Goal: Task Accomplishment & Management: Complete application form

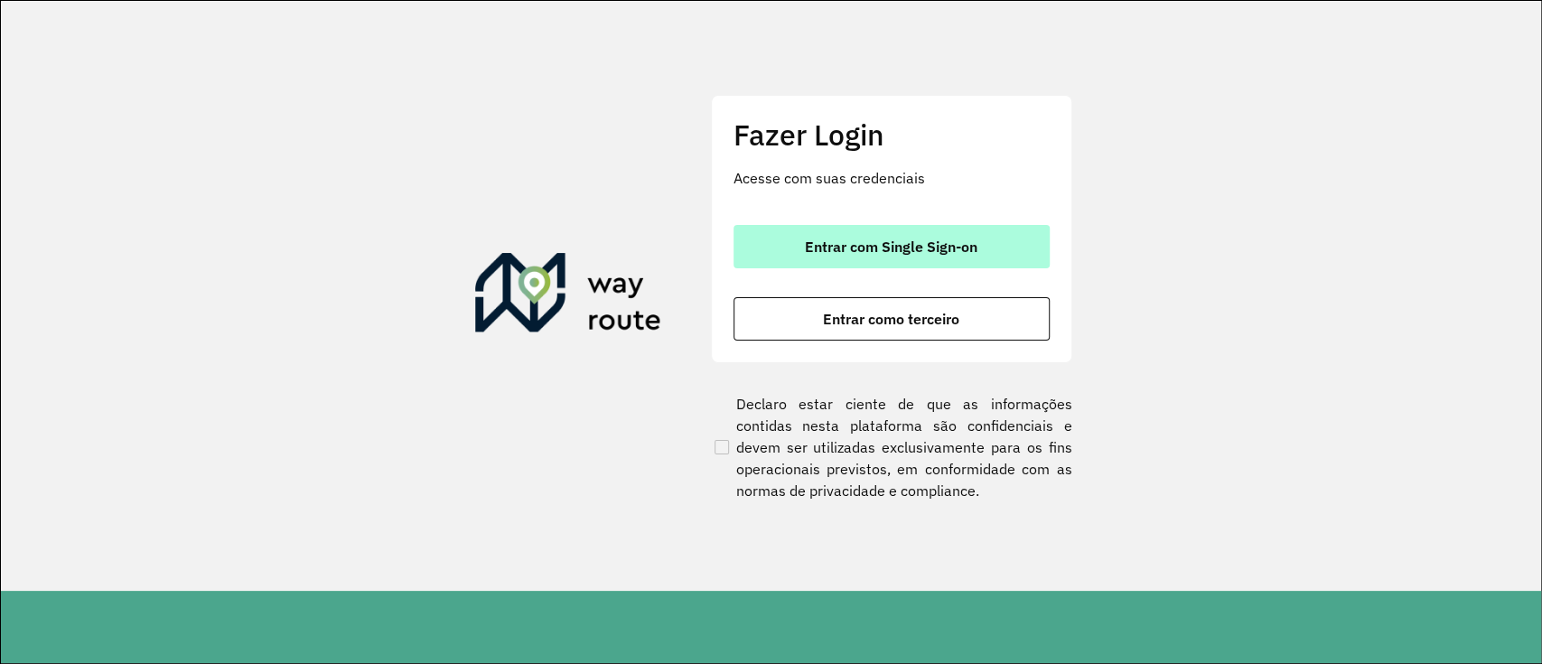
click at [802, 237] on button "Entrar com Single Sign-on" at bounding box center [891, 246] width 316 height 43
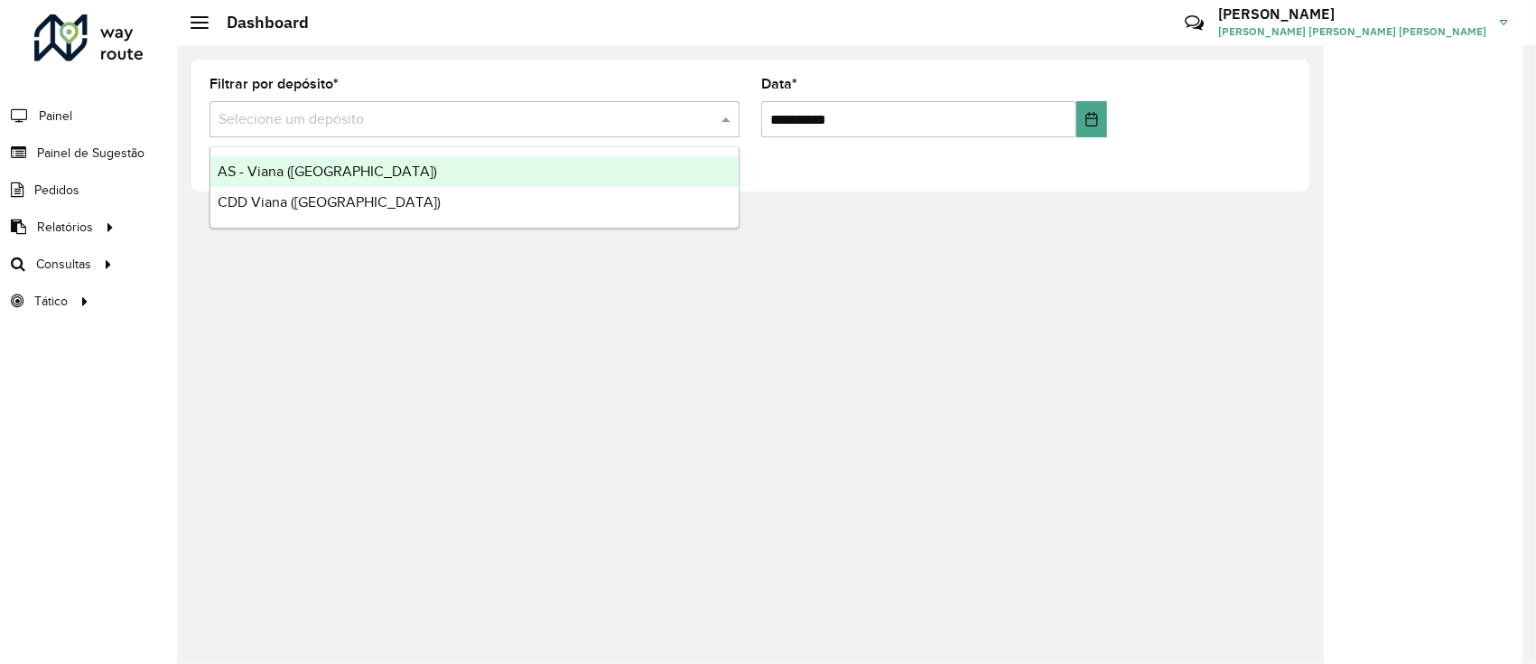
click at [689, 109] on input "text" at bounding box center [457, 120] width 476 height 22
click at [624, 166] on div "AS - Viana ([GEOGRAPHIC_DATA])" at bounding box center [474, 171] width 528 height 31
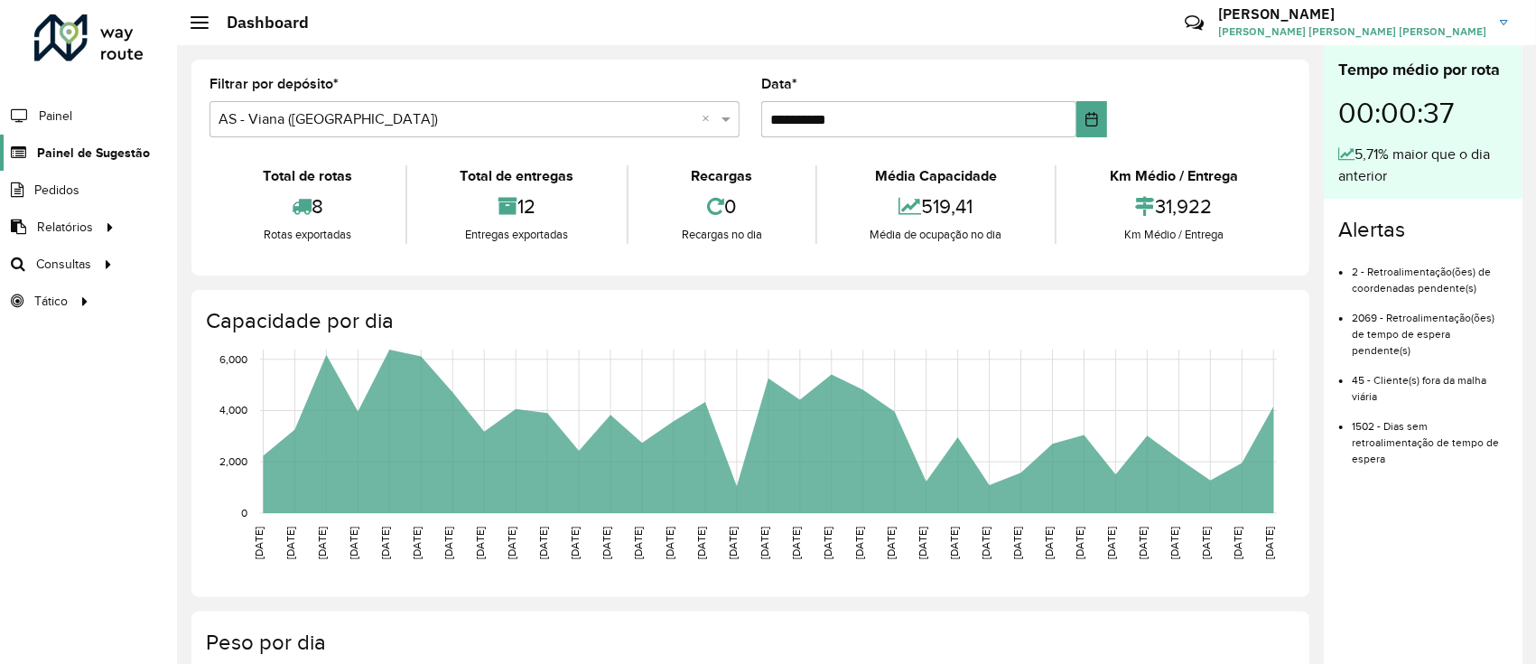
click at [84, 154] on span "Painel de Sugestão" at bounding box center [93, 153] width 113 height 19
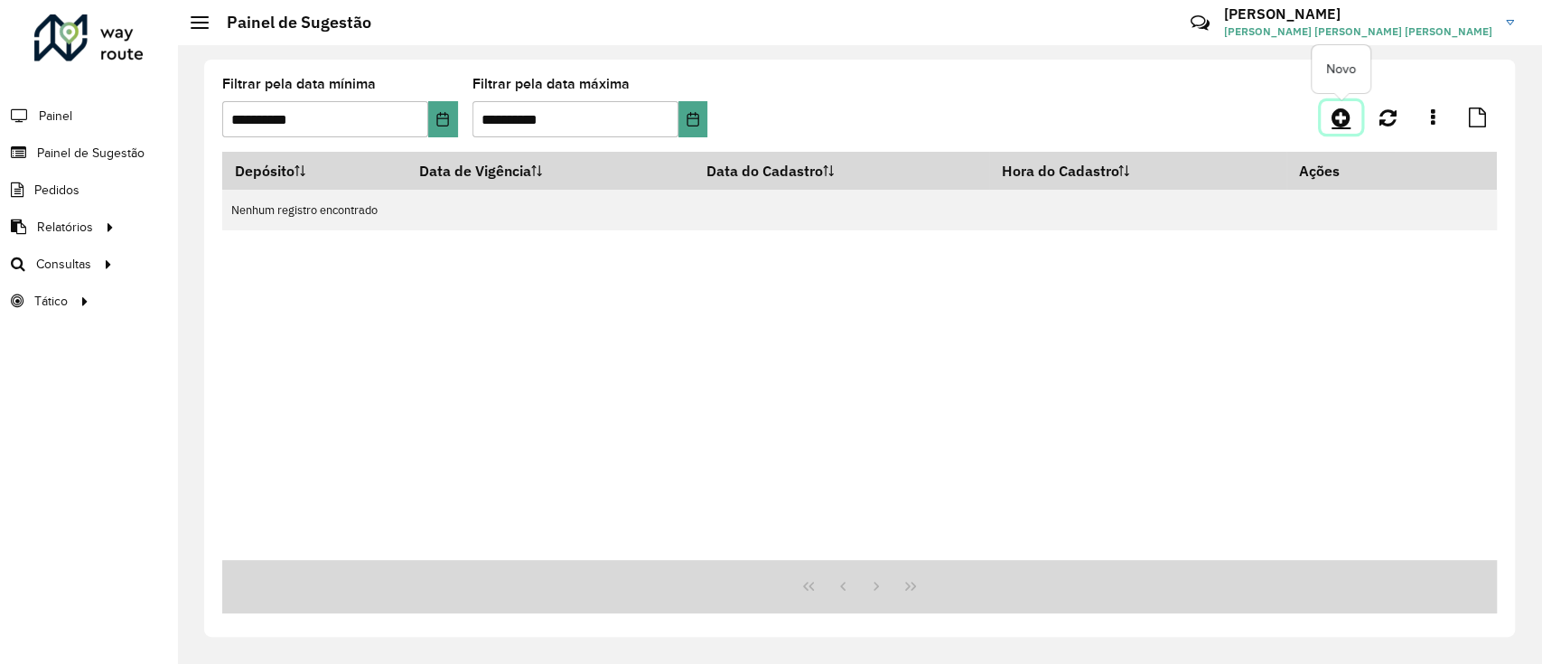
click at [1352, 112] on link at bounding box center [1340, 117] width 41 height 33
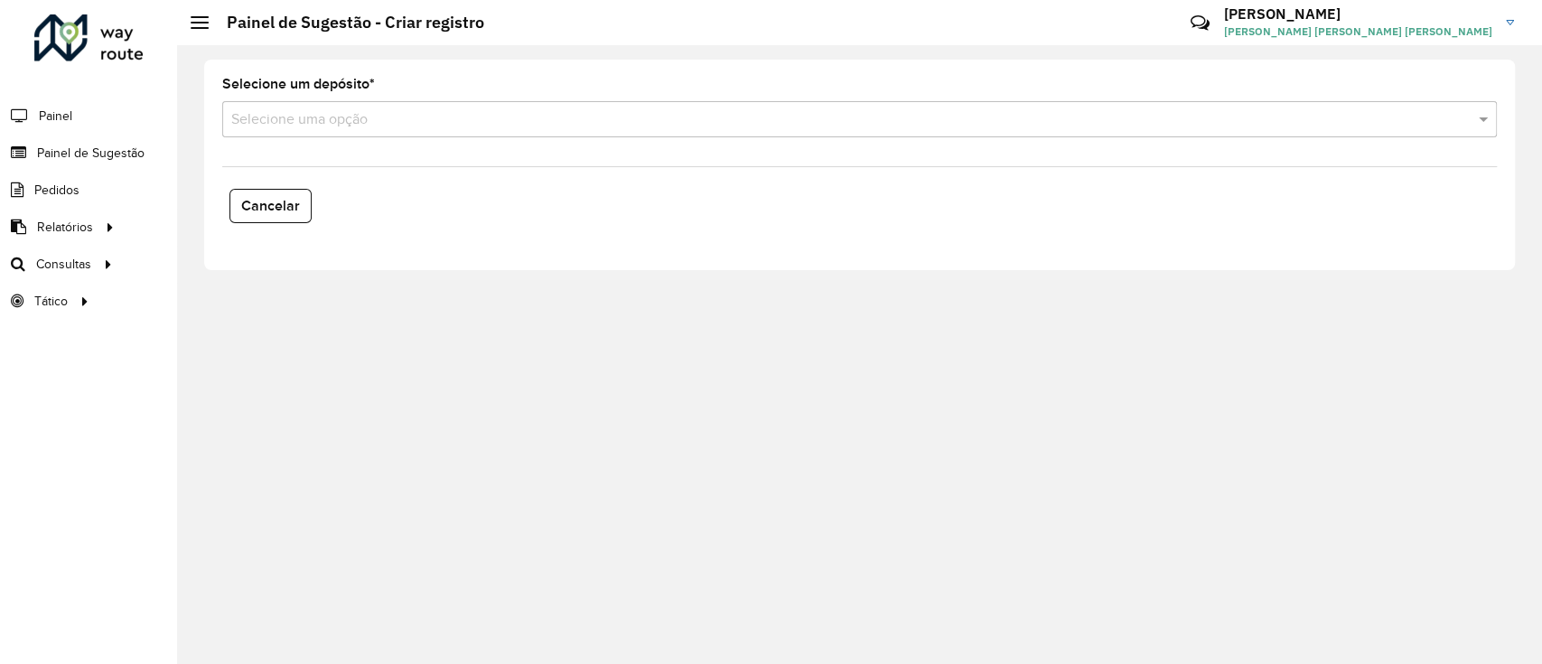
click at [1352, 112] on input "text" at bounding box center [841, 120] width 1220 height 22
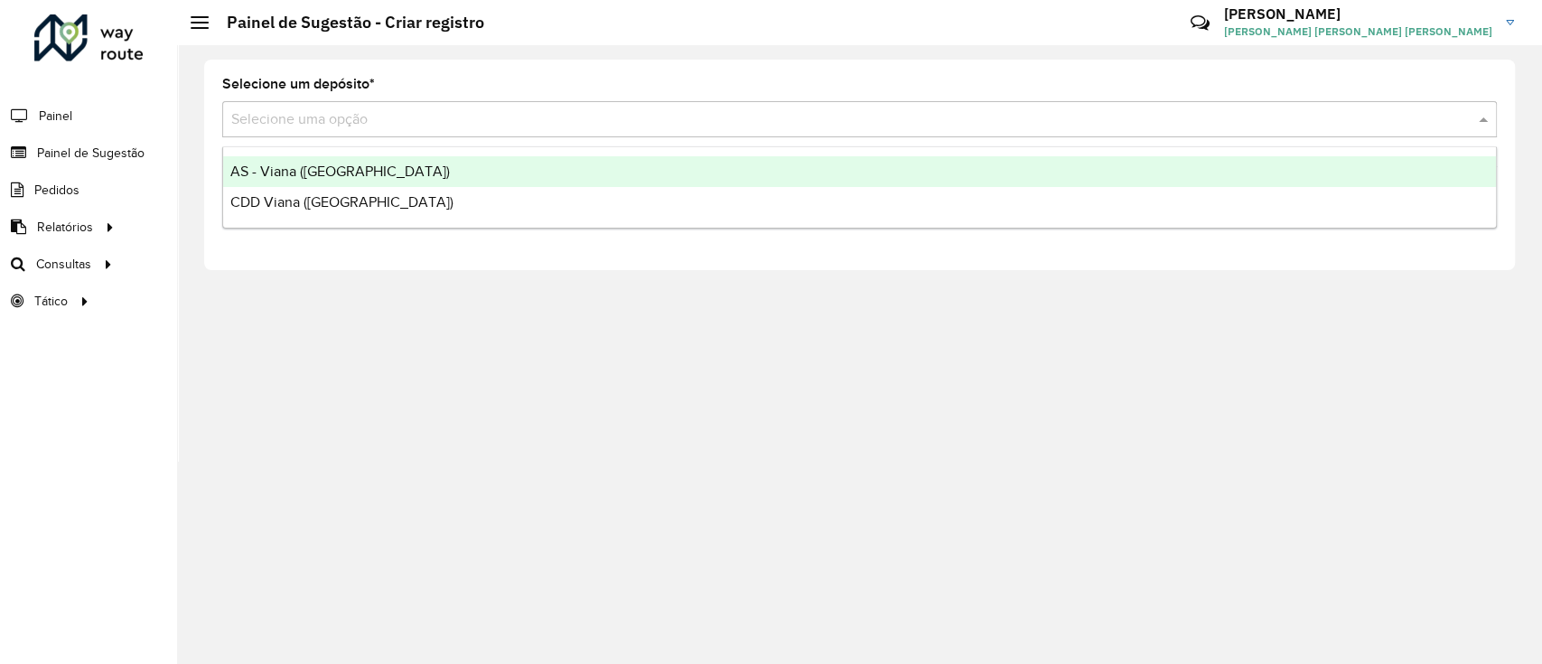
click at [1048, 166] on div "AS - Viana ([GEOGRAPHIC_DATA])" at bounding box center [859, 171] width 1272 height 31
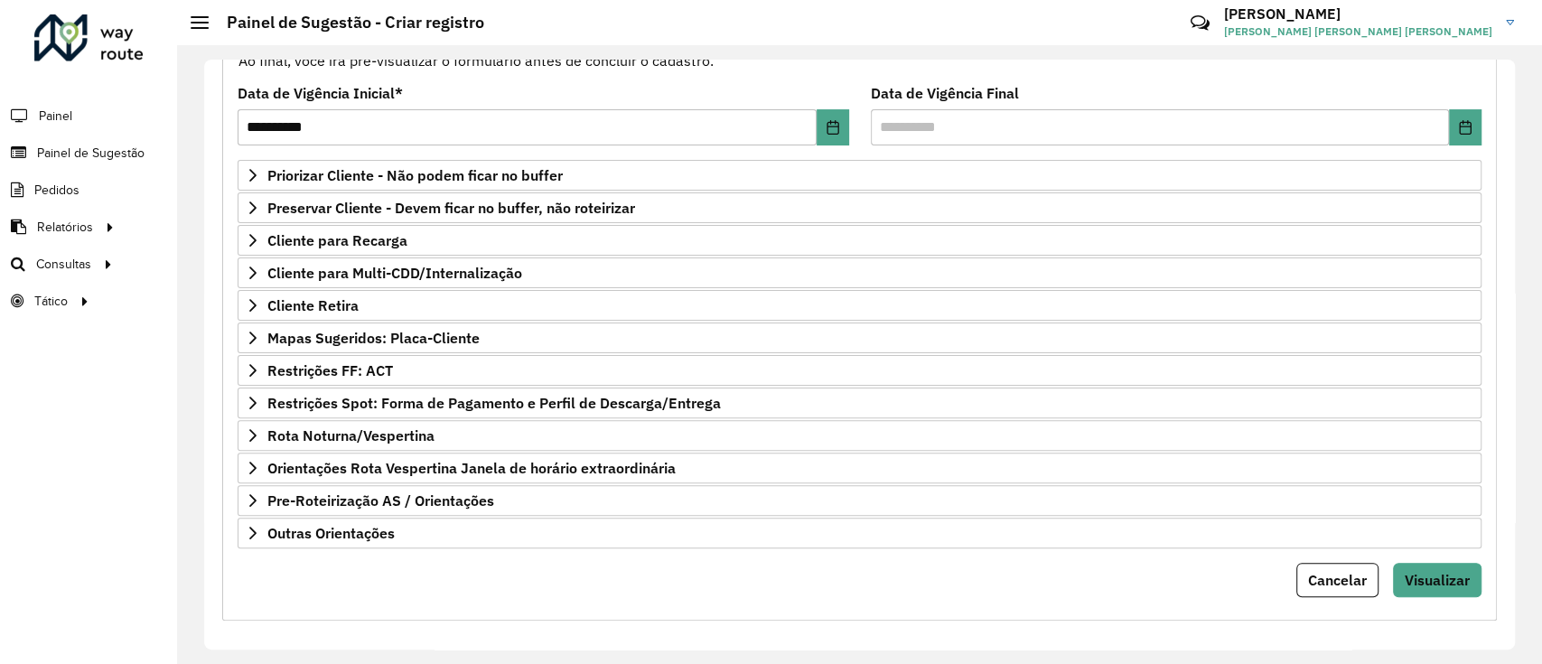
scroll to position [232, 0]
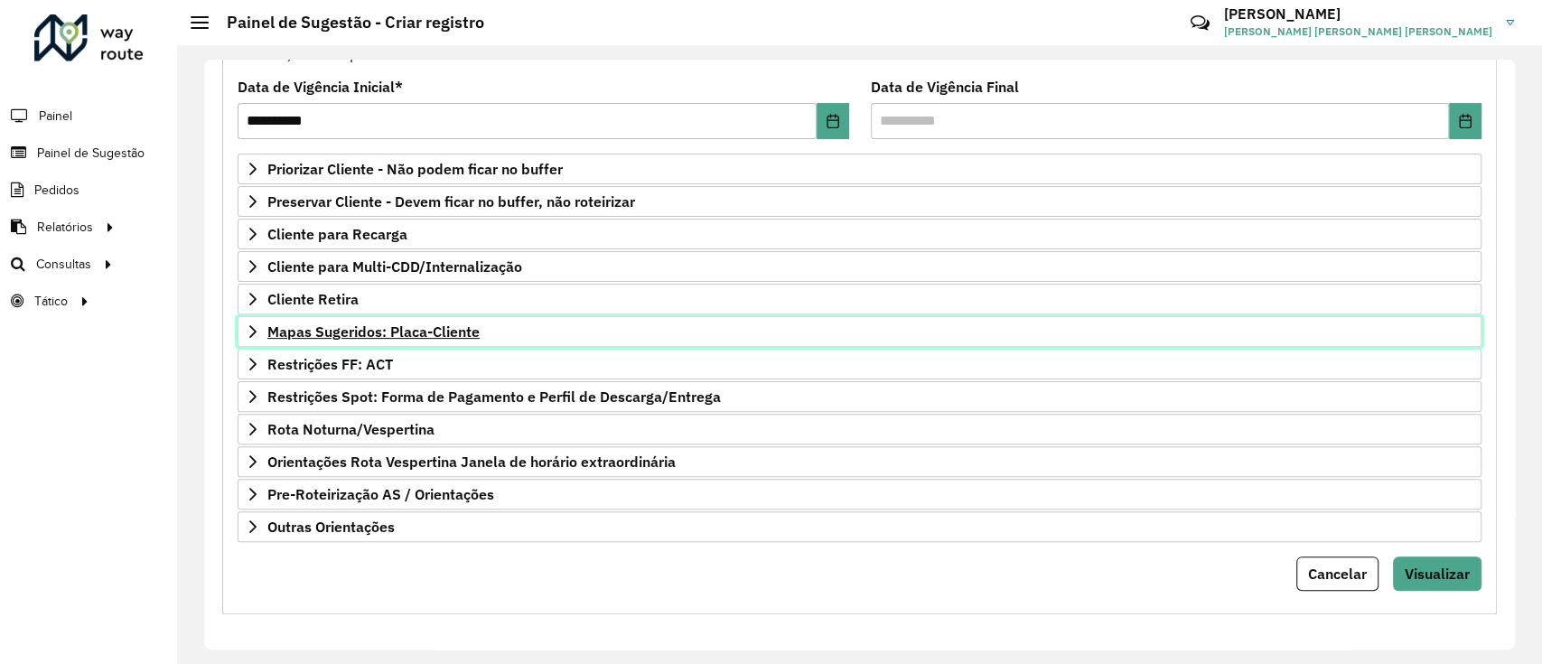
click at [435, 334] on span "Mapas Sugeridos: Placa-Cliente" at bounding box center [373, 331] width 212 height 14
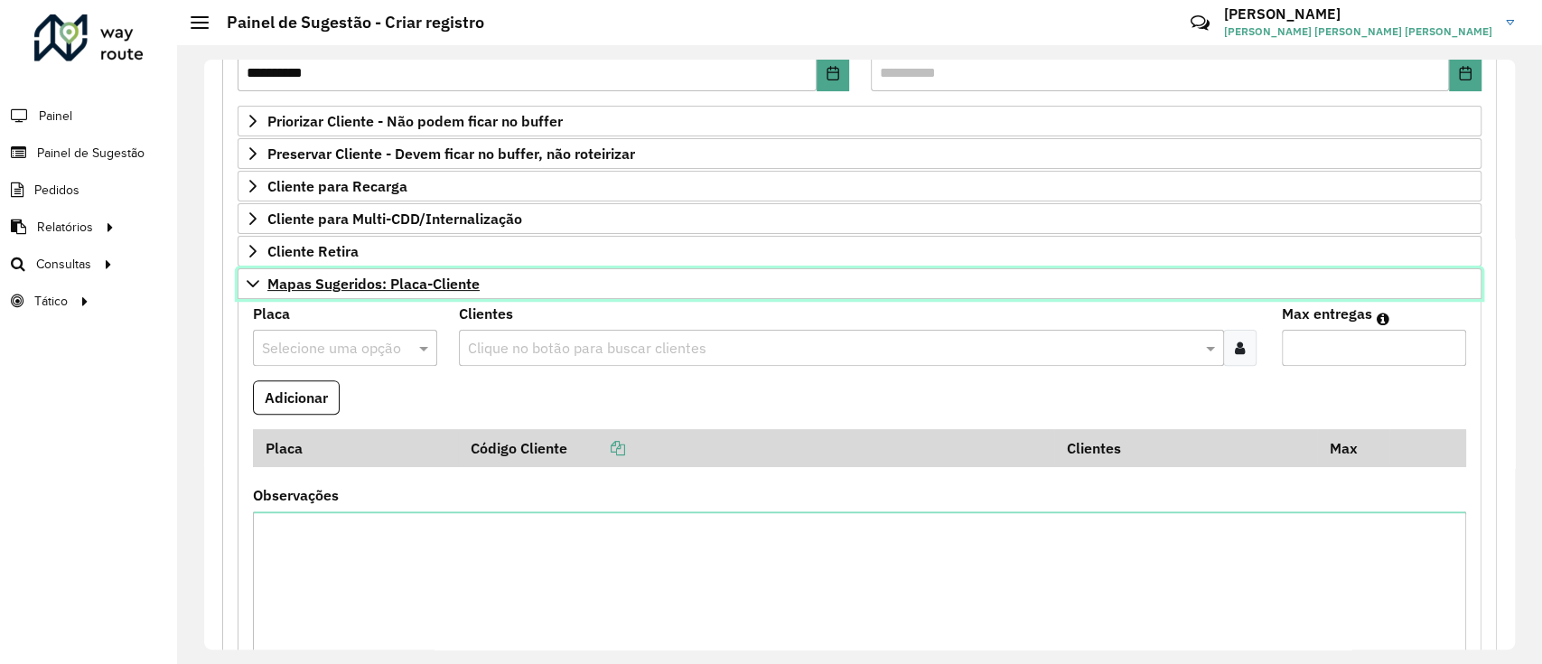
scroll to position [281, 0]
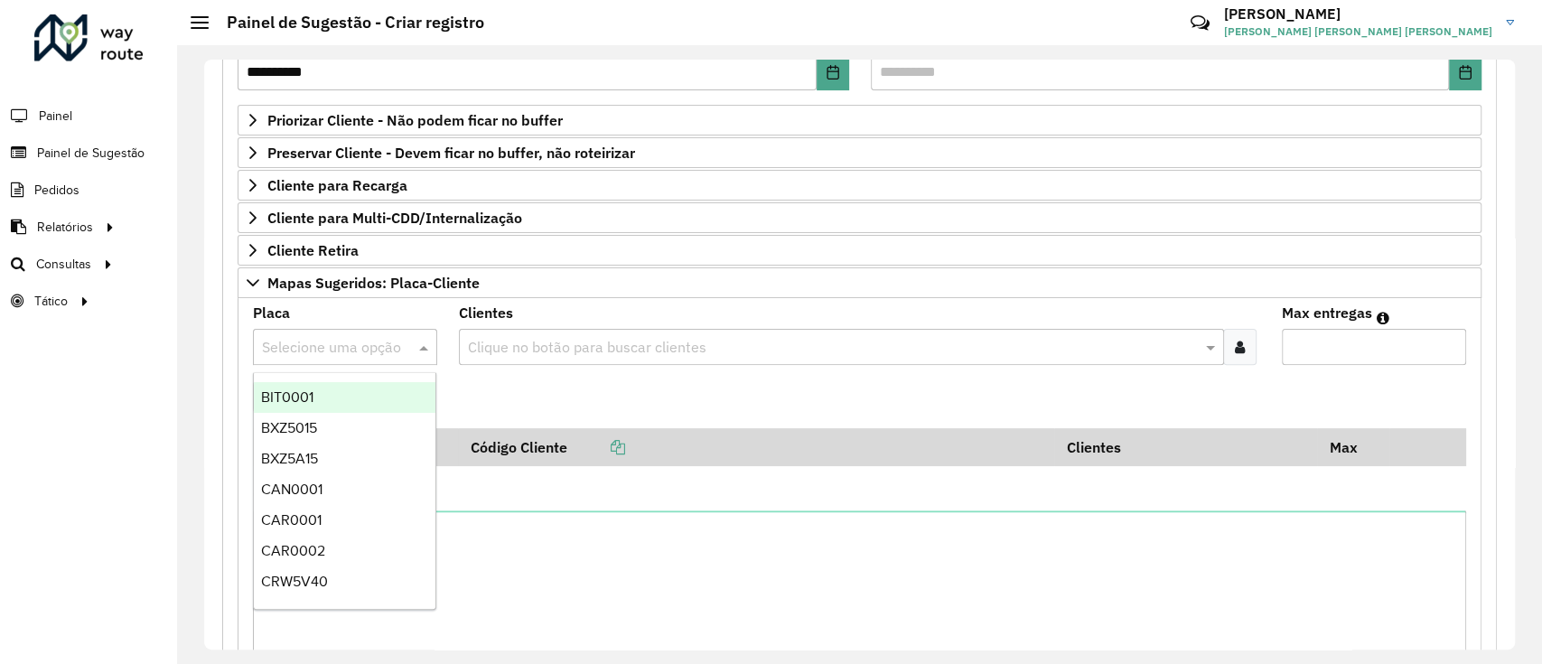
click at [364, 358] on div "Selecione uma opção" at bounding box center [345, 347] width 184 height 36
paste input "*******"
type input "*******"
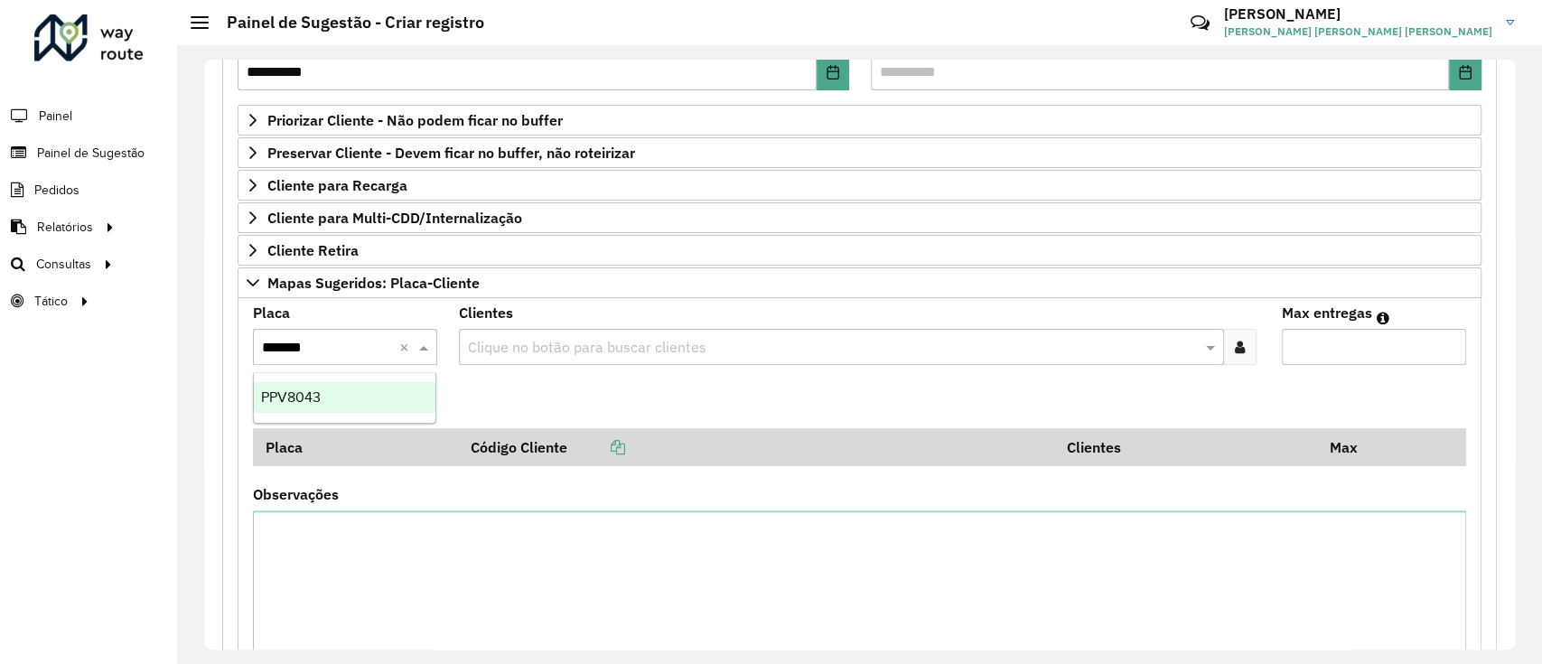
click at [375, 394] on div "PPV8043" at bounding box center [345, 397] width 182 height 31
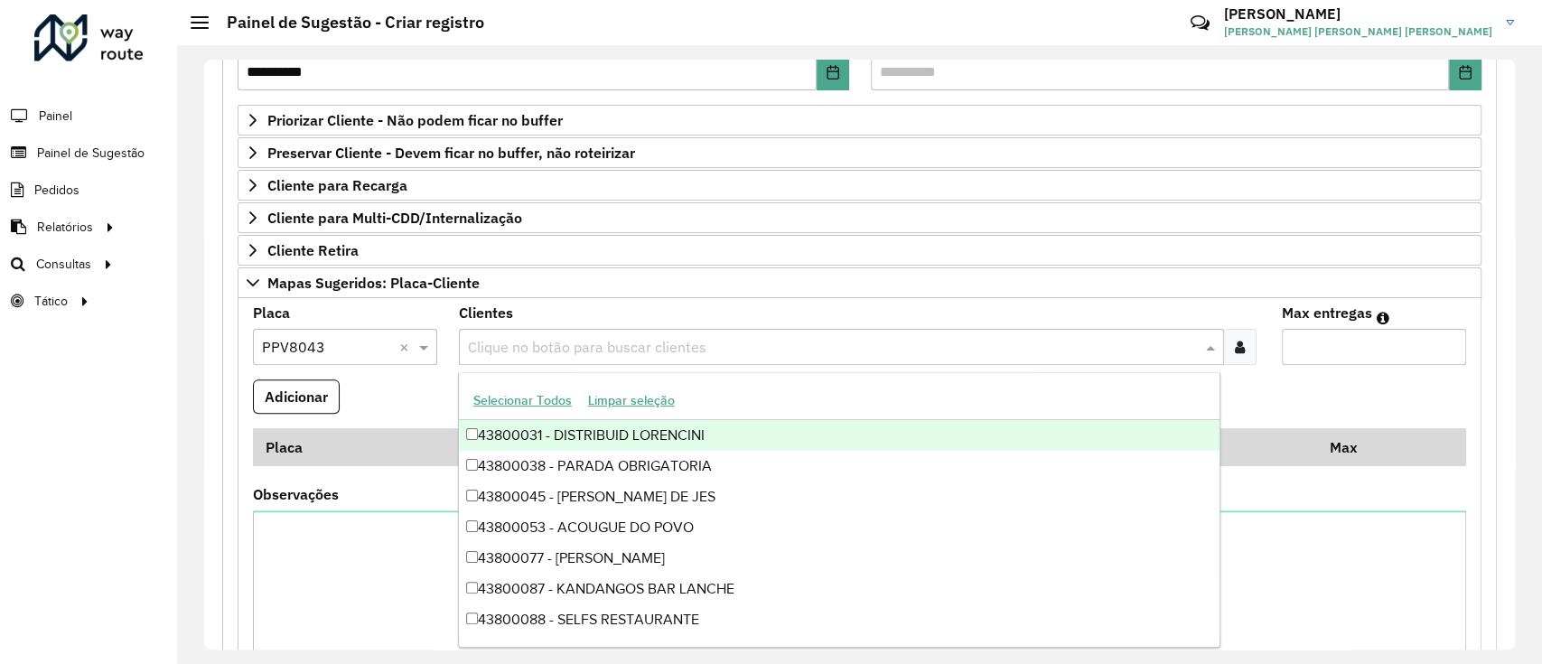
click at [603, 350] on input "text" at bounding box center [832, 348] width 738 height 22
paste input "********"
type input "********"
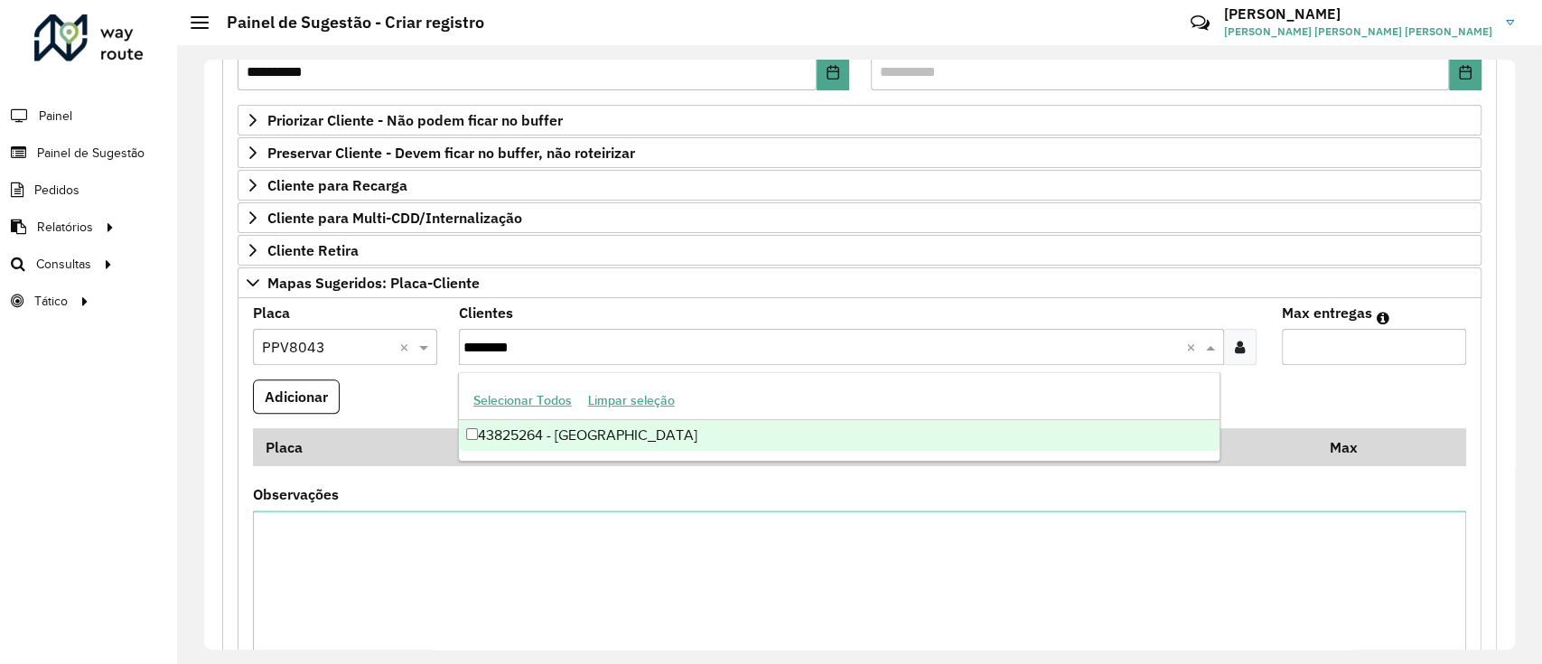
click at [716, 434] on div "43825264 - [GEOGRAPHIC_DATA]" at bounding box center [839, 435] width 760 height 31
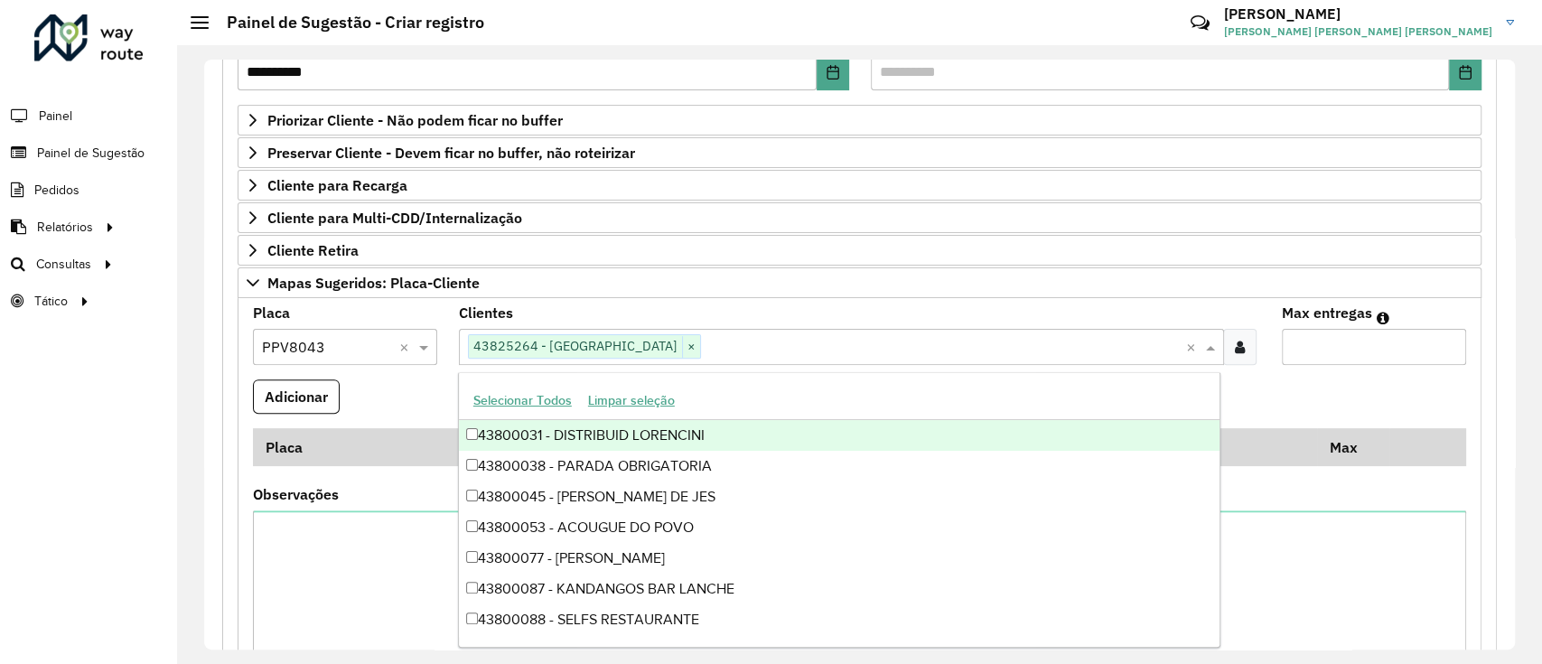
click at [1295, 350] on input "Max entregas" at bounding box center [1373, 347] width 184 height 36
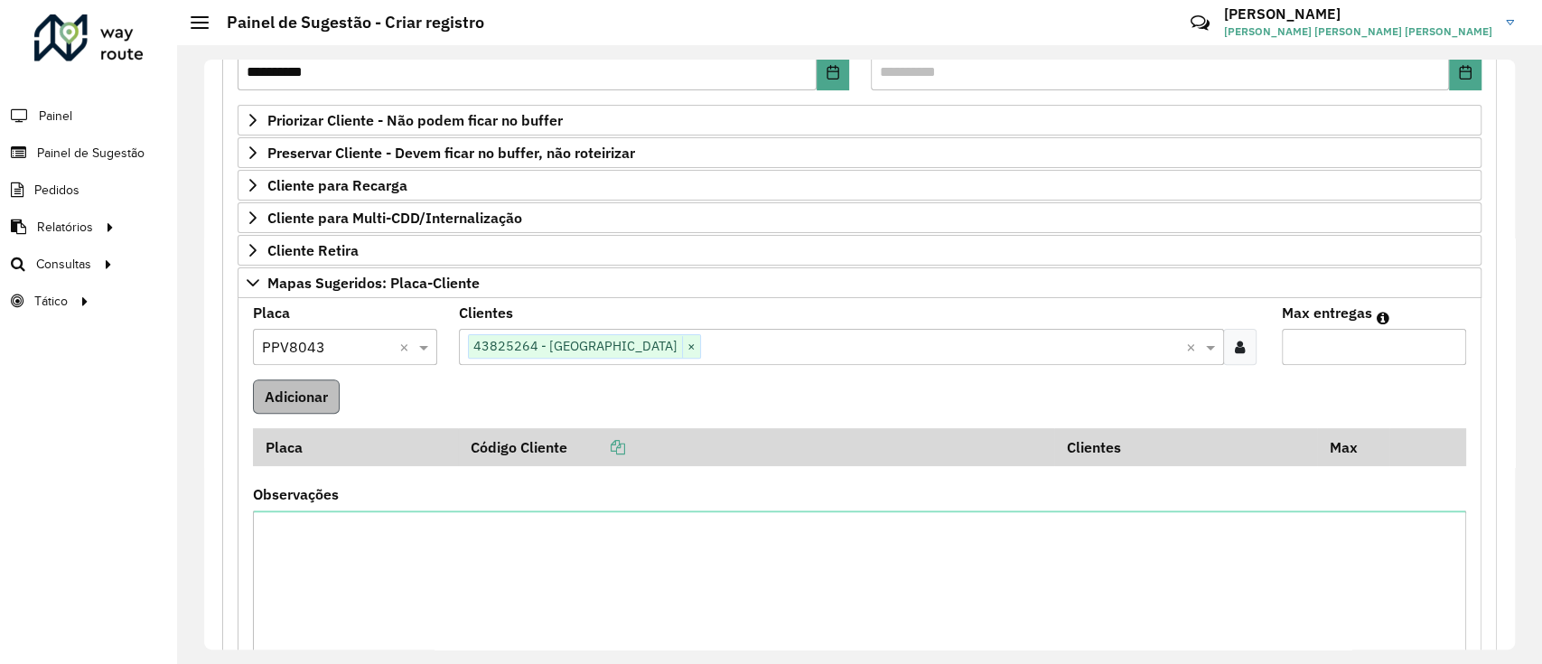
type input "*"
click at [324, 397] on button "Adicionar" at bounding box center [296, 396] width 87 height 34
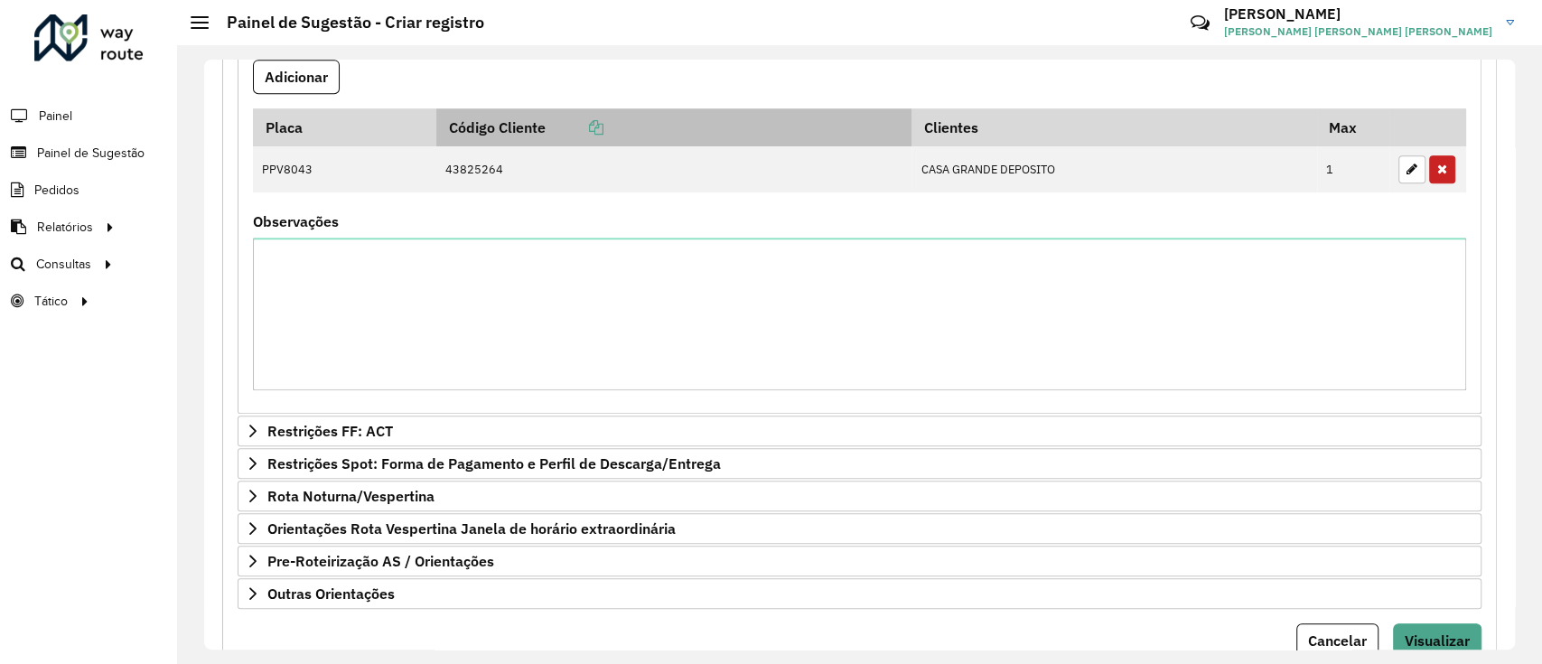
scroll to position [668, 0]
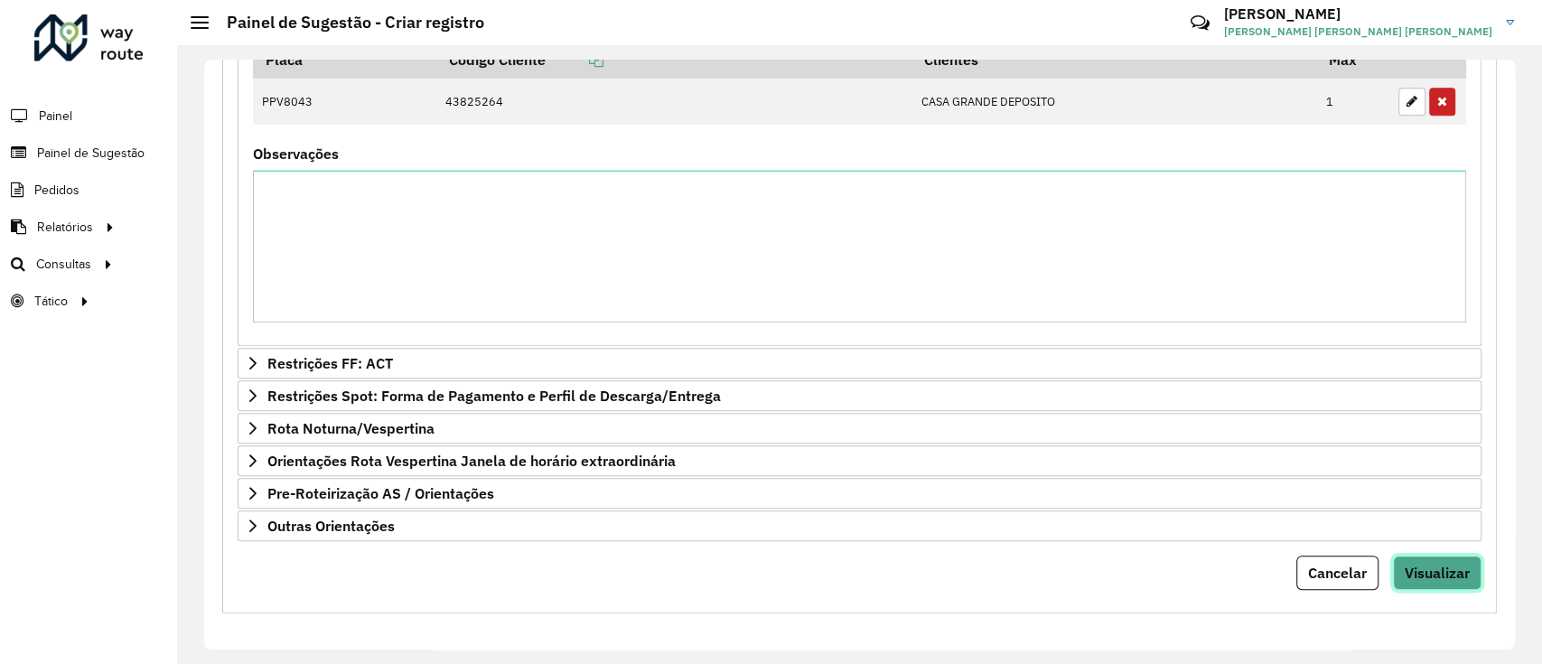
click at [1416, 569] on span "Visualizar" at bounding box center [1436, 573] width 65 height 18
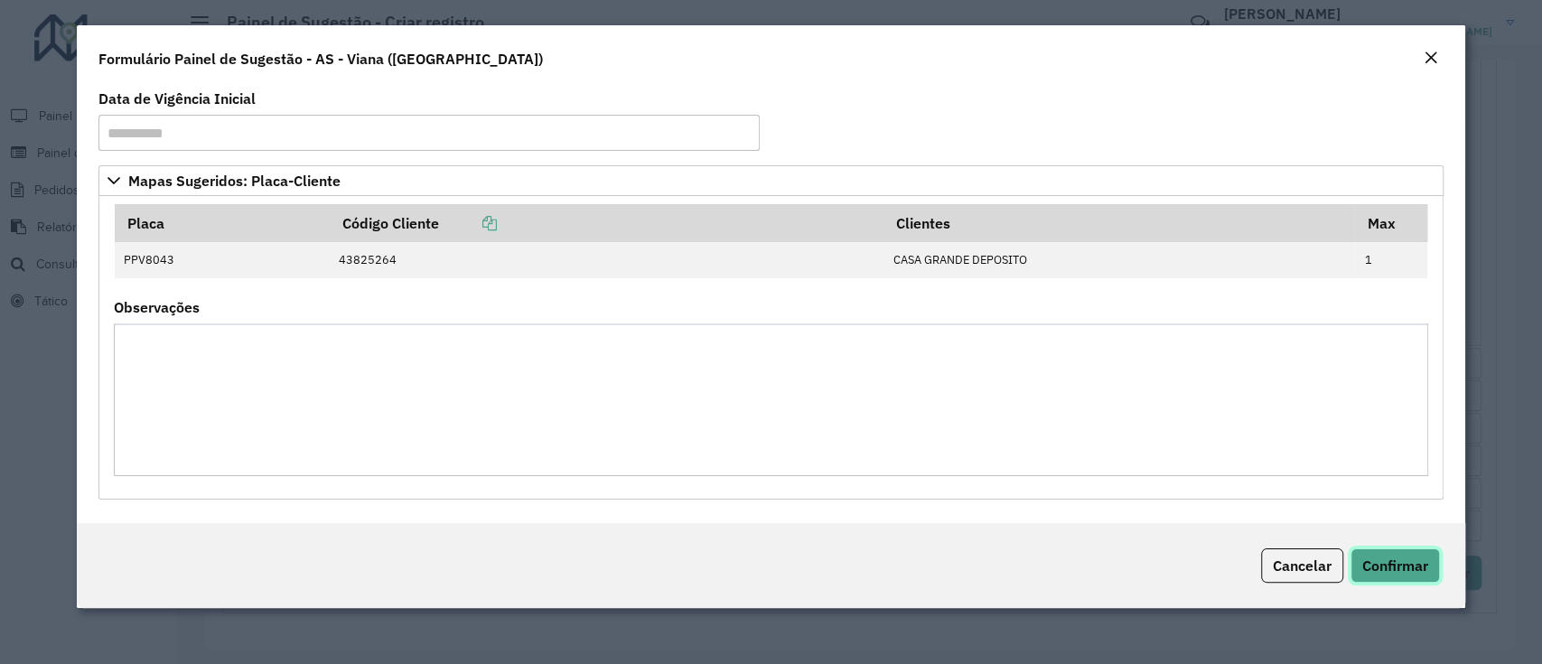
click at [1392, 563] on span "Confirmar" at bounding box center [1395, 565] width 66 height 18
